Goal: Task Accomplishment & Management: Complete application form

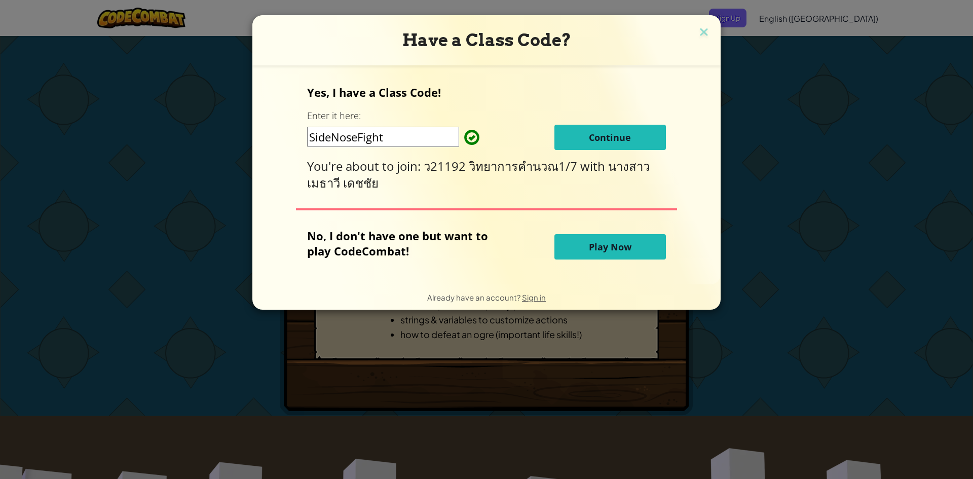
click at [596, 154] on div "Yes, I have a Class Code! Enter it here: SideNoseFight Continue You're about to…" at bounding box center [486, 138] width 358 height 106
click at [596, 146] on button "Continue" at bounding box center [609, 137] width 111 height 25
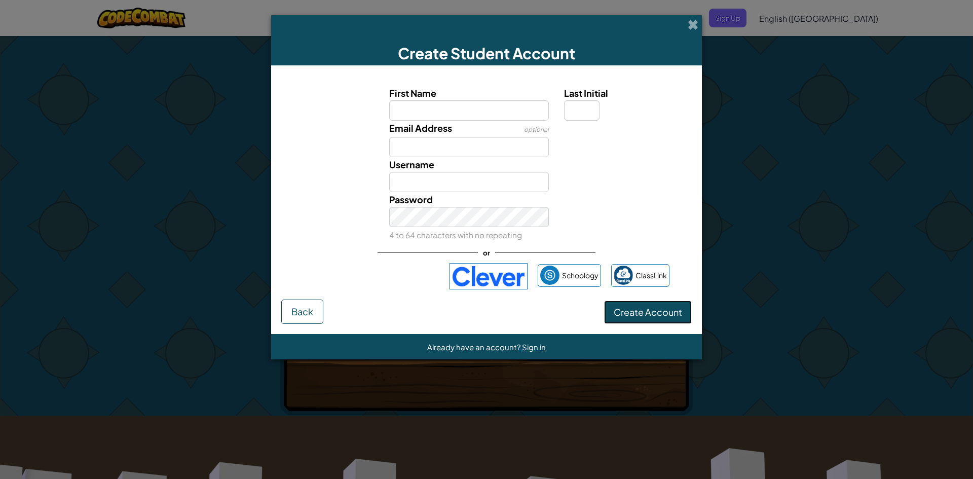
click at [626, 314] on span "Create Account" at bounding box center [647, 312] width 68 height 12
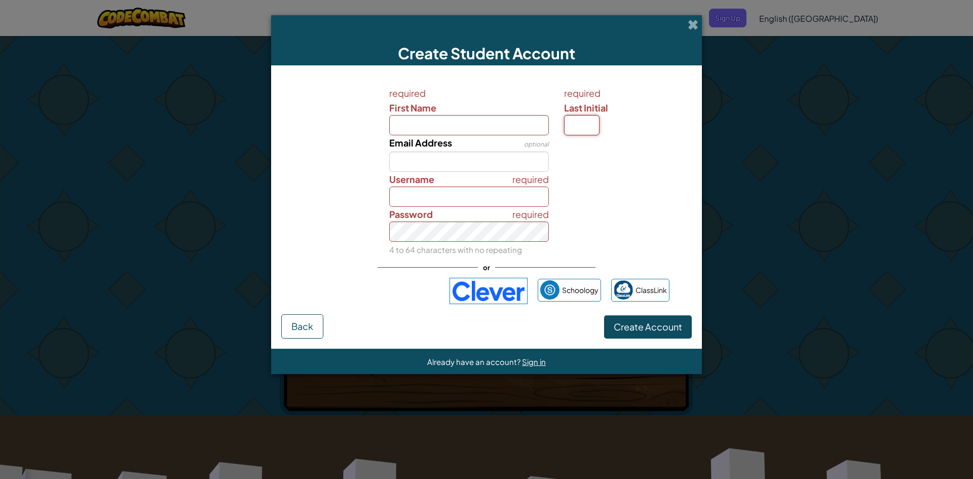
click at [572, 127] on input "Last Initial" at bounding box center [581, 125] width 35 height 20
click at [313, 325] on button "Back" at bounding box center [302, 326] width 42 height 24
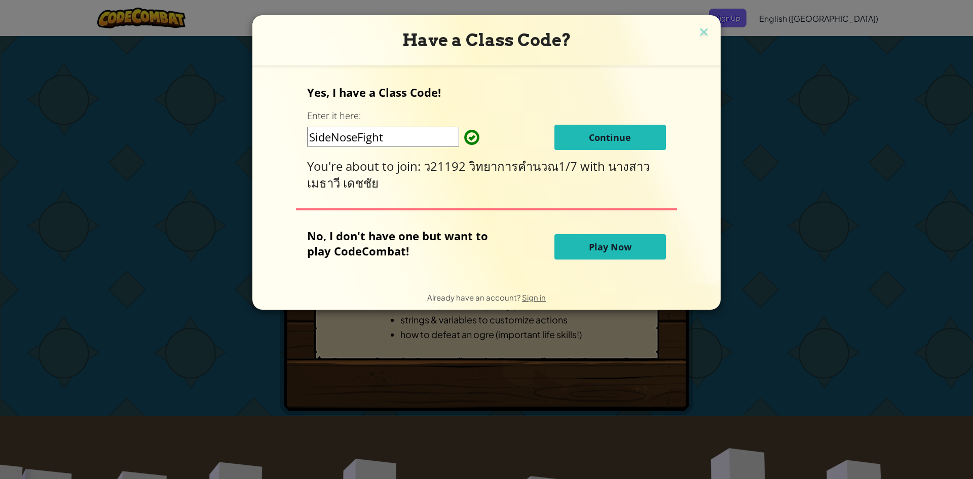
click at [606, 240] on button "Play Now" at bounding box center [609, 246] width 111 height 25
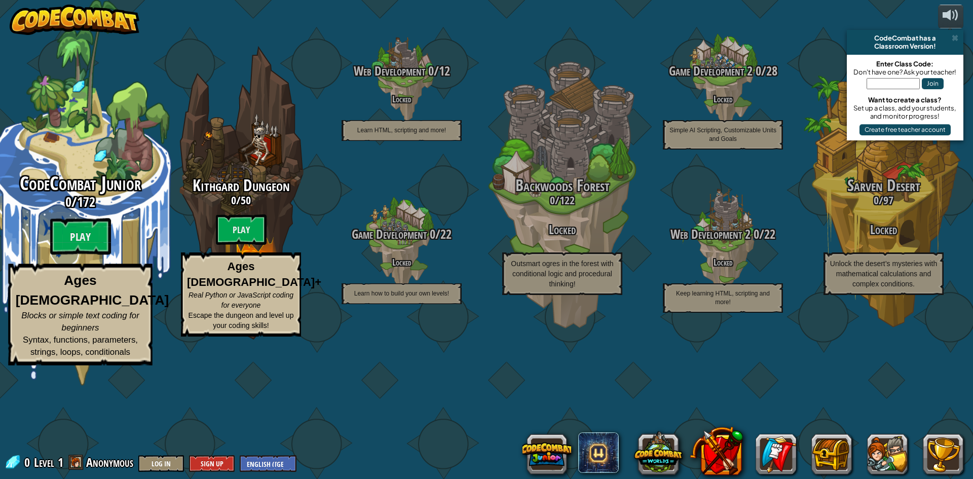
click at [91, 105] on div "CodeCombat Junior 0 / 172 Play Ages [DEMOGRAPHIC_DATA] Blocks or simple text co…" at bounding box center [80, 192] width 192 height 385
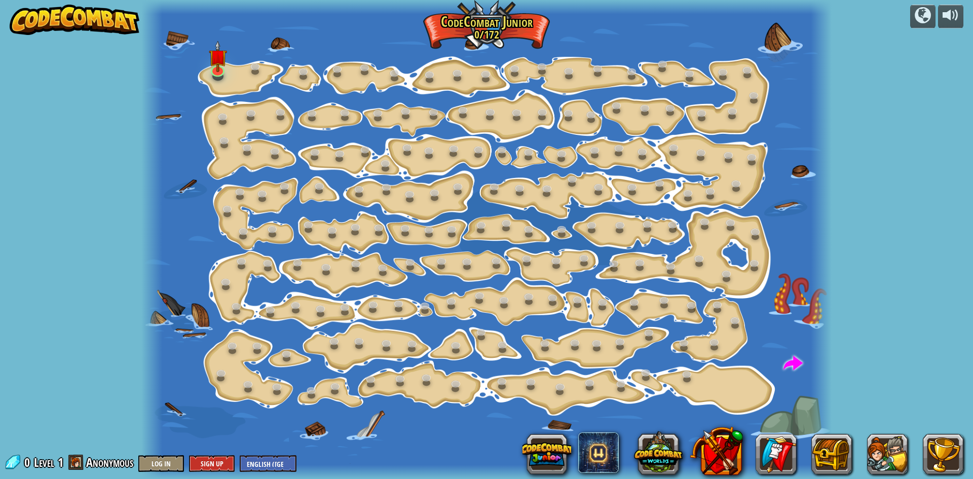
drag, startPoint x: 0, startPoint y: 255, endPoint x: 385, endPoint y: 104, distance: 413.5
click at [411, 136] on div at bounding box center [486, 239] width 690 height 479
